Goal: Task Accomplishment & Management: Manage account settings

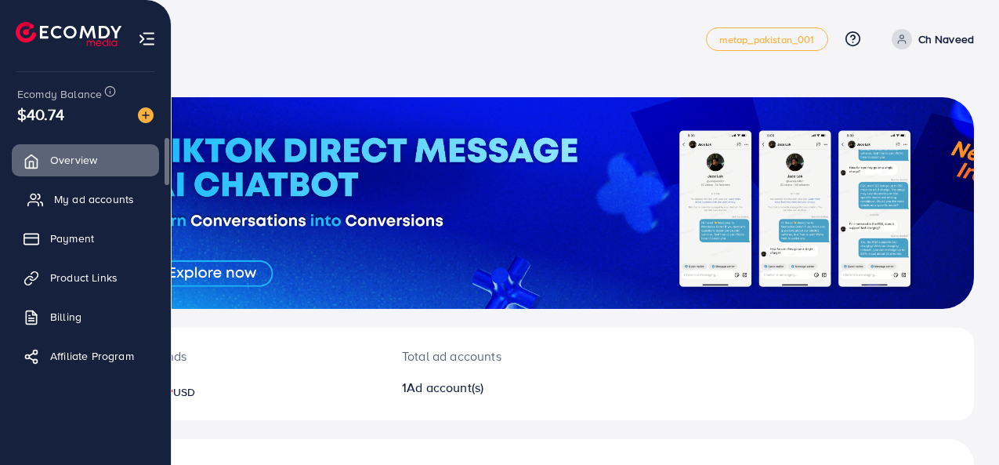
click at [77, 206] on span "My ad accounts" at bounding box center [94, 199] width 80 height 16
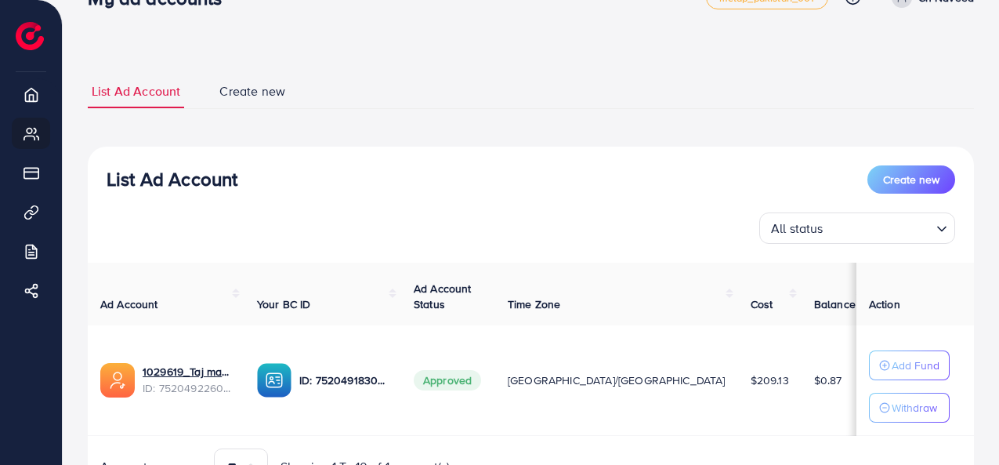
scroll to position [36, 0]
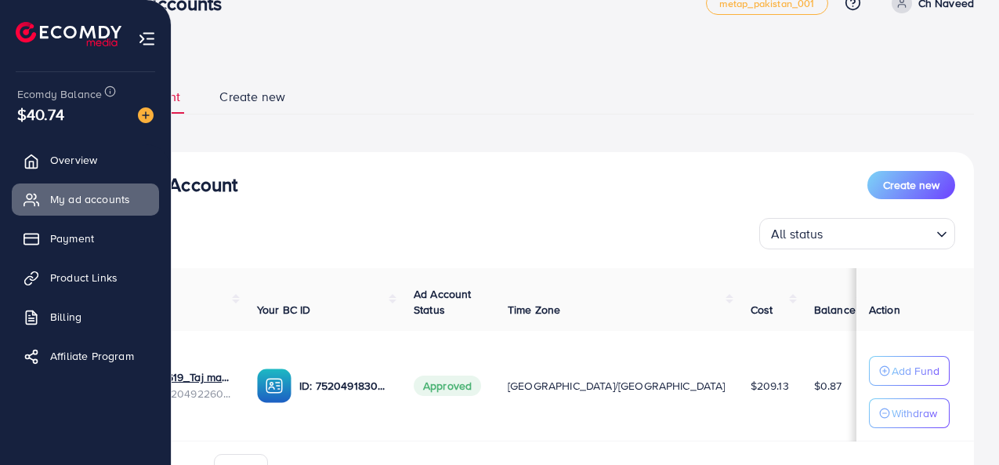
click at [0, 108] on div "Ecomdy Balance $40.74 Overview My ad accounts Payment Product Links Billing Aff…" at bounding box center [86, 232] width 172 height 465
click at [2, 103] on div "Ecomdy Balance $40.74 Overview My ad accounts Payment Product Links Billing Aff…" at bounding box center [86, 232] width 172 height 465
click at [0, 109] on div "Ecomdy Balance $40.74 Overview My ad accounts Payment Product Links Billing Aff…" at bounding box center [86, 232] width 172 height 465
click at [5, 105] on div "Ecomdy Balance $40.74 Overview My ad accounts Payment Product Links Billing Aff…" at bounding box center [86, 232] width 172 height 465
click at [5, 106] on div "Ecomdy Balance $40.74 Overview My ad accounts Payment Product Links Billing Aff…" at bounding box center [86, 232] width 172 height 465
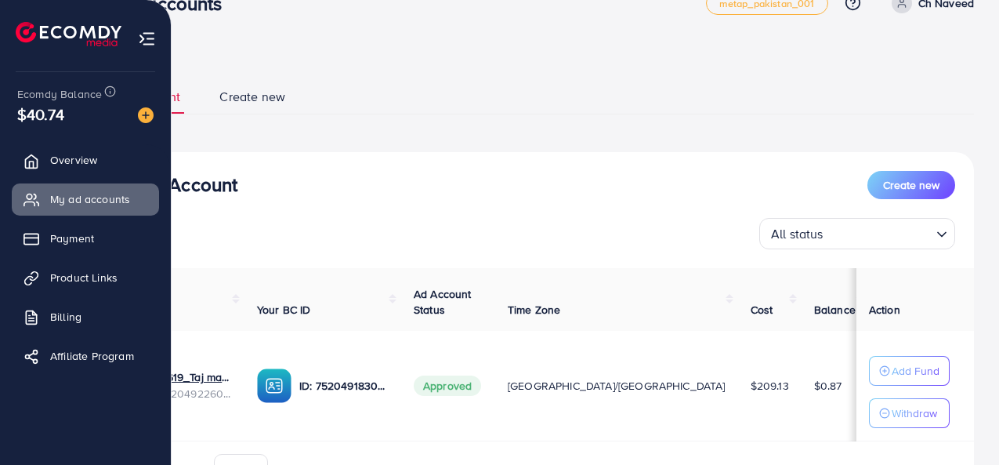
click at [6, 93] on div "Ecomdy Balance $40.74 Overview My ad accounts Payment Product Links Billing Aff…" at bounding box center [86, 232] width 172 height 465
click at [5, 101] on div "Ecomdy Balance $40.74 Overview My ad accounts Payment Product Links Billing Aff…" at bounding box center [86, 232] width 172 height 465
click at [2, 112] on div "Ecomdy Balance $40.74 Overview My ad accounts Payment Product Links Billing Aff…" at bounding box center [86, 232] width 172 height 465
click at [0, 112] on div "Ecomdy Balance $40.74 Overview My ad accounts Payment Product Links Billing Aff…" at bounding box center [86, 232] width 172 height 465
